Goal: Task Accomplishment & Management: Complete application form

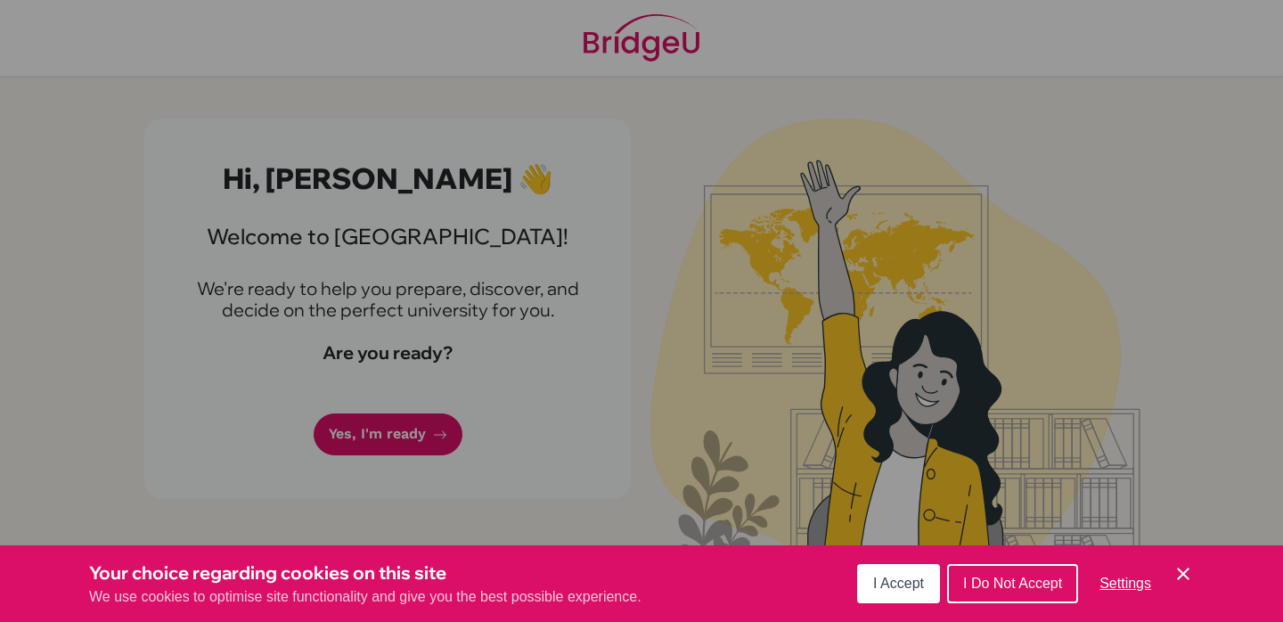
click at [901, 584] on span "I Accept" at bounding box center [898, 582] width 51 height 15
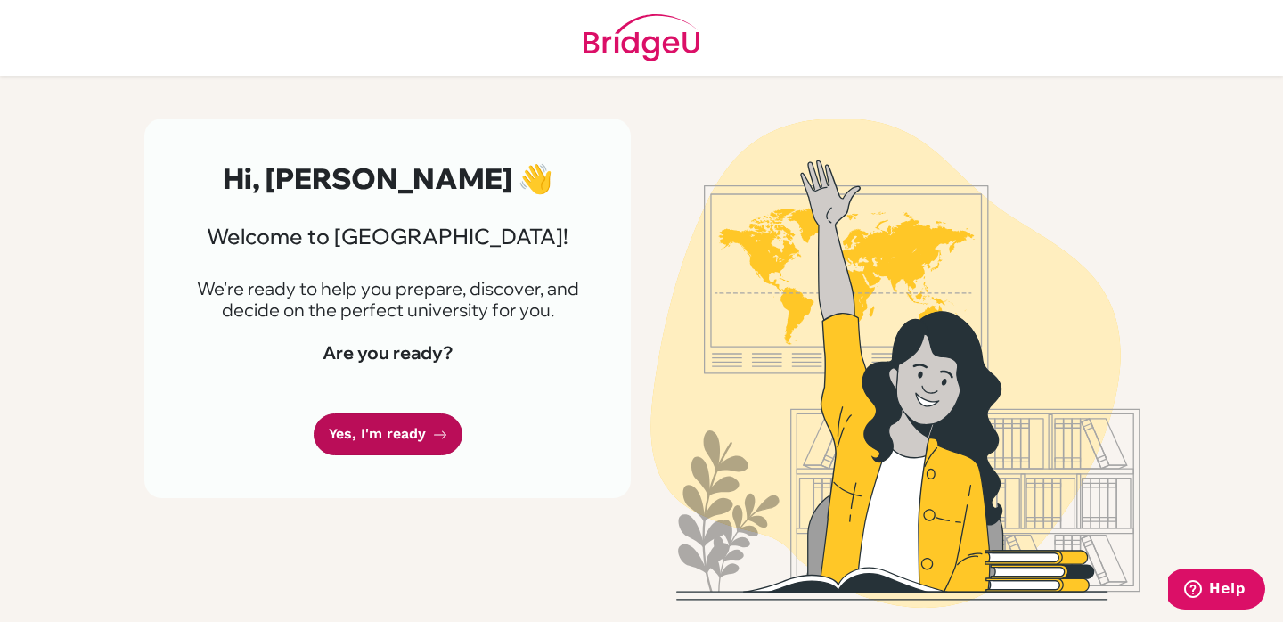
click at [370, 441] on link "Yes, I'm ready" at bounding box center [388, 434] width 149 height 42
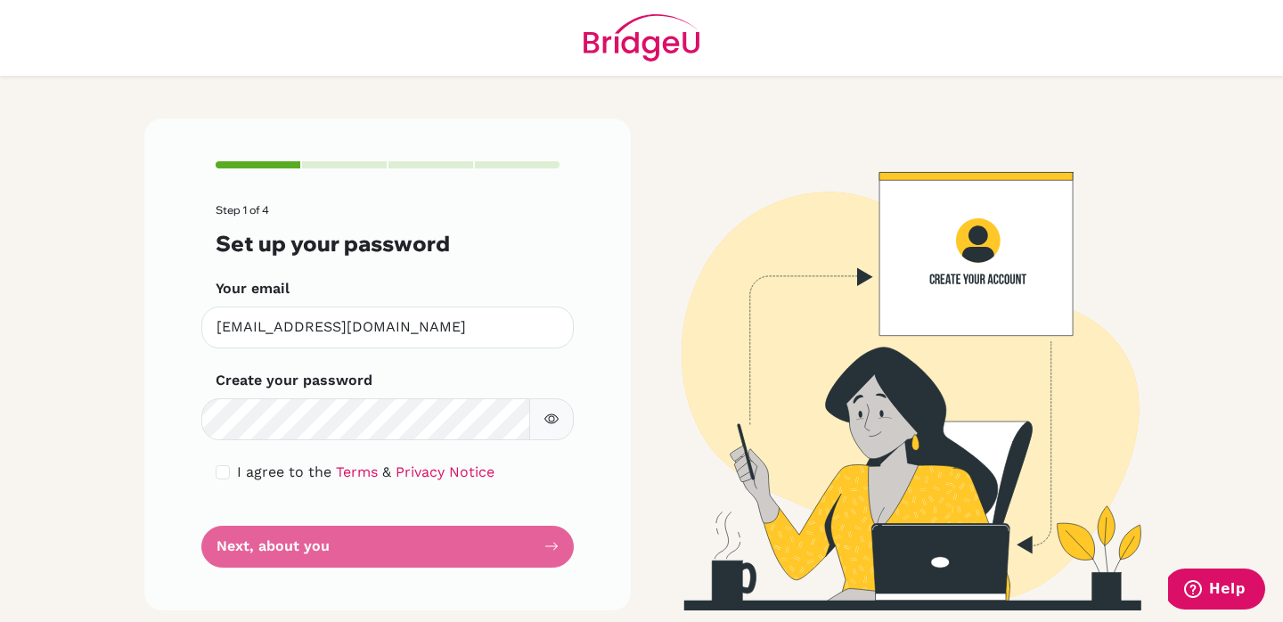
click at [170, 433] on div "Step 1 of 4 Set up your password Your email [EMAIL_ADDRESS][DOMAIN_NAME] Invali…" at bounding box center [387, 364] width 486 height 492
click at [225, 476] on input "checkbox" at bounding box center [223, 472] width 14 height 14
checkbox input "true"
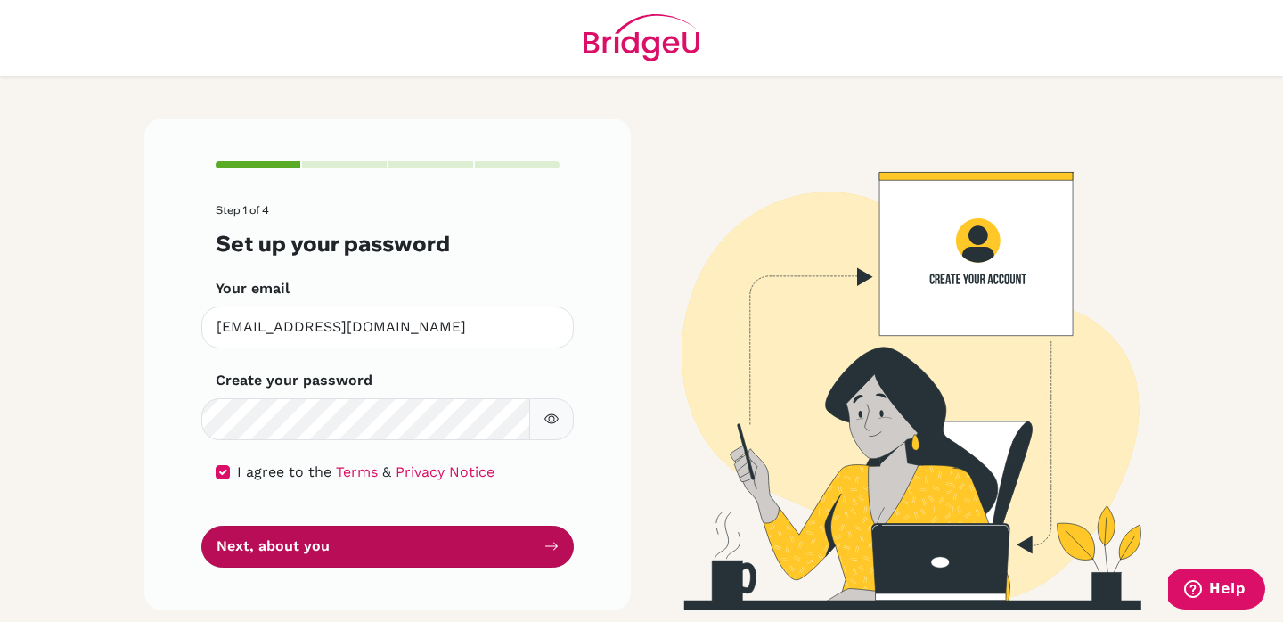
click at [256, 541] on button "Next, about you" at bounding box center [387, 547] width 372 height 42
